Goal: Information Seeking & Learning: Learn about a topic

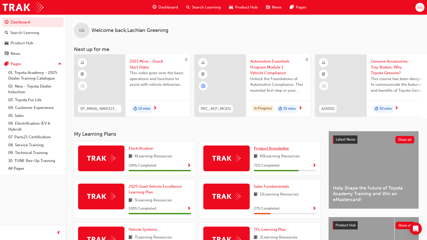
click at [273, 151] on span "Product Knowledge" at bounding box center [271, 148] width 35 height 5
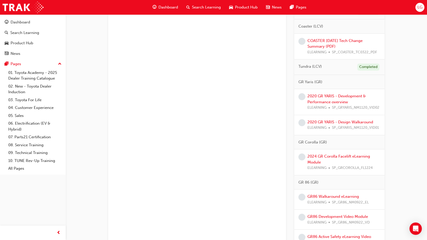
scroll to position [412, 0]
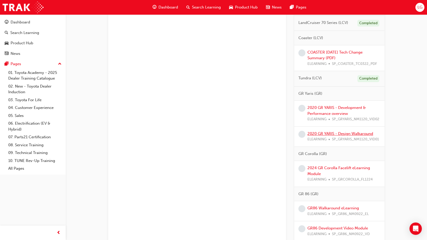
click at [342, 132] on link "2020 GR YARIS - Design Walkaround" at bounding box center [340, 133] width 66 height 5
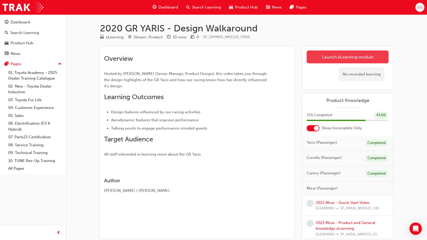
click at [354, 55] on link "Launch eLearning module" at bounding box center [348, 57] width 82 height 13
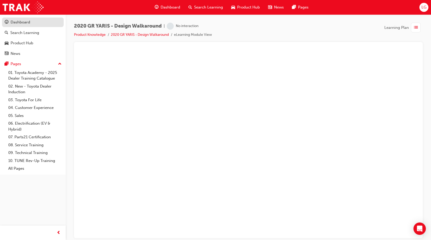
click at [27, 22] on div "Dashboard" at bounding box center [21, 22] width 20 height 6
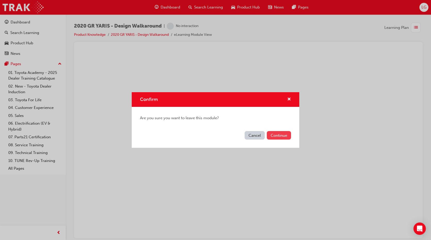
click at [274, 134] on button "Continue" at bounding box center [279, 135] width 24 height 9
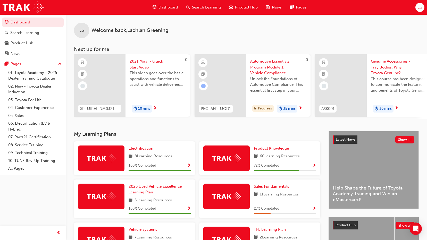
click at [277, 151] on span "Product Knowledge" at bounding box center [271, 148] width 35 height 5
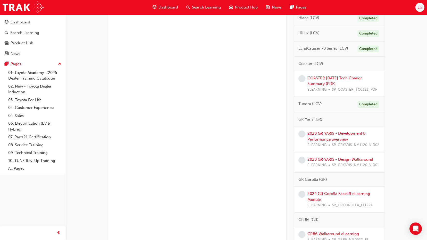
scroll to position [412, 0]
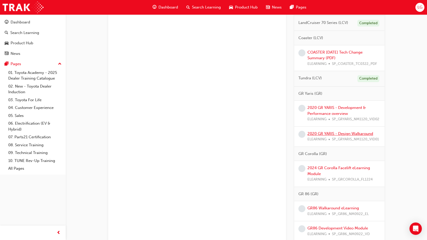
click at [332, 133] on link "2020 GR YARIS - Design Walkaround" at bounding box center [340, 133] width 66 height 5
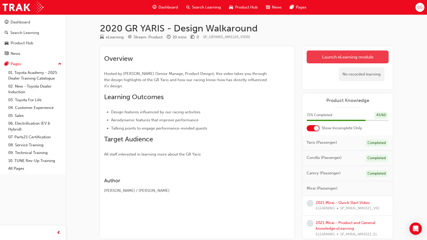
click at [315, 55] on link "Launch eLearning module" at bounding box center [348, 57] width 82 height 13
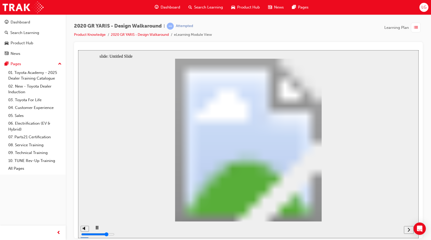
click at [409, 229] on icon "next" at bounding box center [408, 229] width 3 height 5
click at [408, 229] on icon "next" at bounding box center [408, 229] width 3 height 5
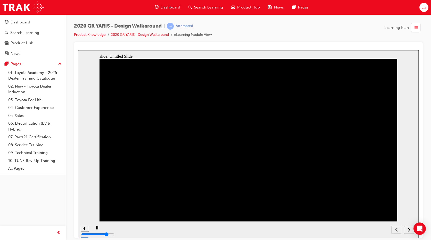
click at [409, 229] on icon "next" at bounding box center [408, 229] width 3 height 5
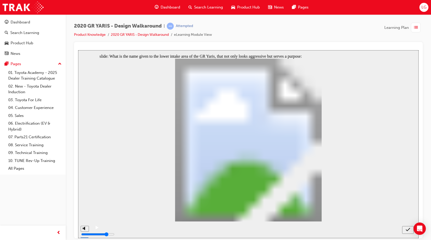
radio input "true"
click at [408, 229] on icon "submit" at bounding box center [408, 229] width 4 height 5
drag, startPoint x: 258, startPoint y: 190, endPoint x: 260, endPoint y: 193, distance: 3.1
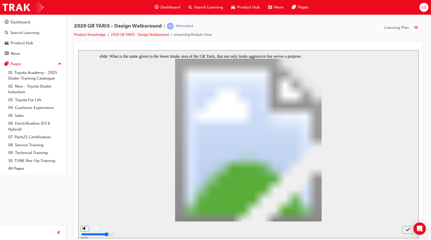
radio input "true"
click at [408, 229] on icon "submit" at bounding box center [408, 229] width 4 height 5
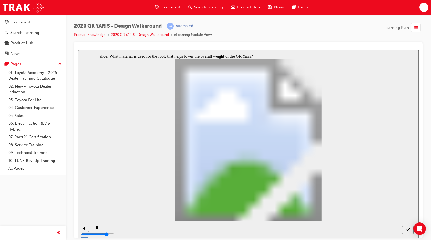
radio input "true"
click at [405, 228] on div "submit" at bounding box center [407, 229] width 7 height 5
click at [406, 229] on icon "submit" at bounding box center [408, 229] width 4 height 5
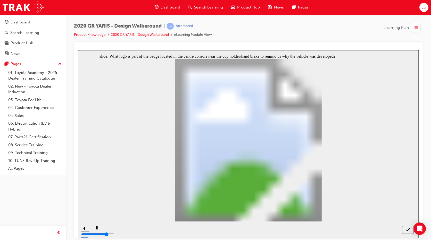
drag, startPoint x: 164, startPoint y: 151, endPoint x: 174, endPoint y: 159, distance: 12.9
radio input "false"
radio input "true"
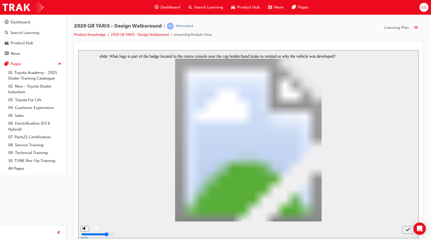
click at [407, 229] on icon "submit" at bounding box center [408, 229] width 4 height 5
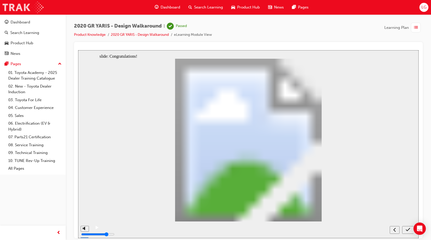
click at [12, 6] on img at bounding box center [23, 8] width 41 height 12
